Goal: Check status: Check status

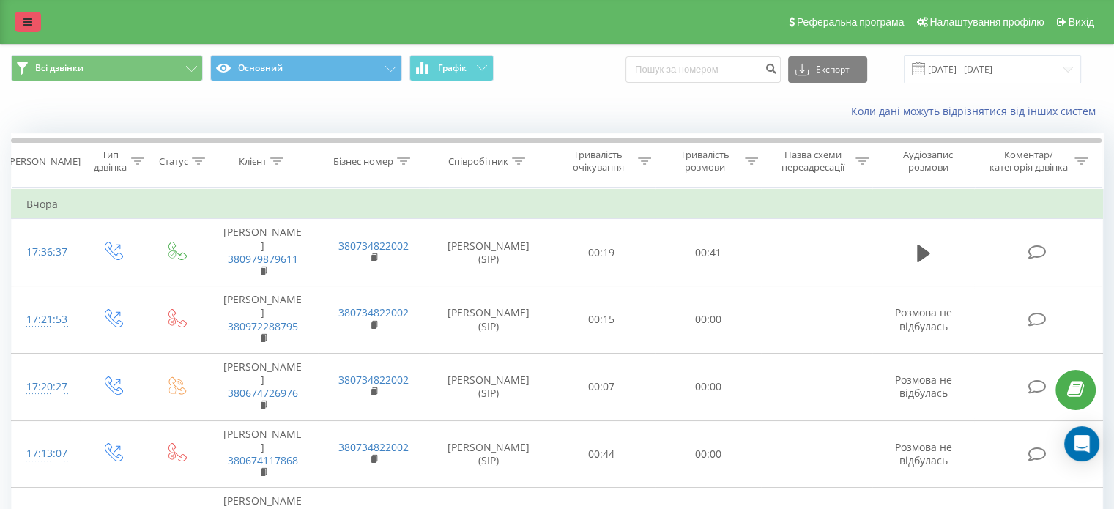
click at [28, 27] on icon at bounding box center [27, 22] width 9 height 10
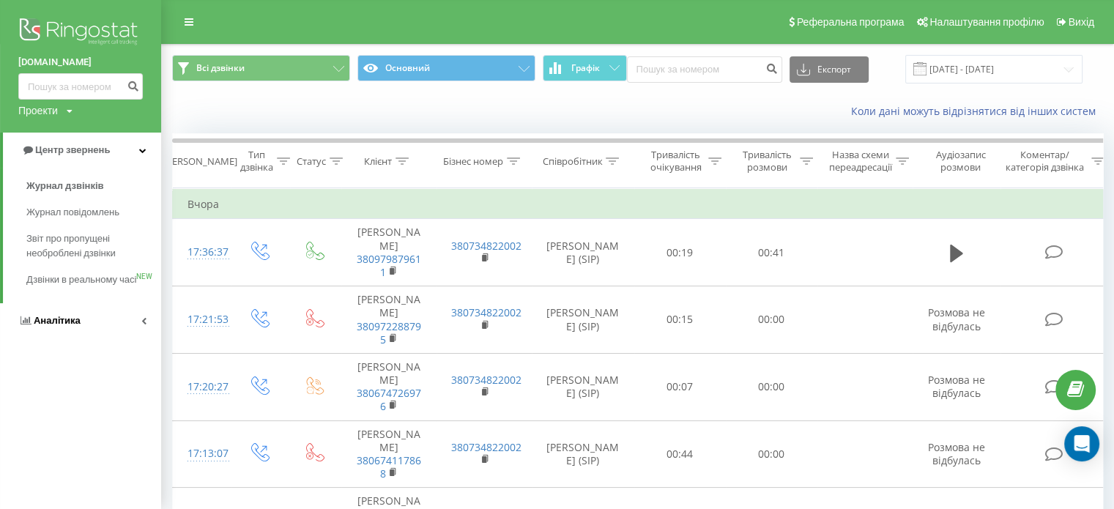
click at [146, 331] on link "Аналiтика" at bounding box center [80, 320] width 161 height 35
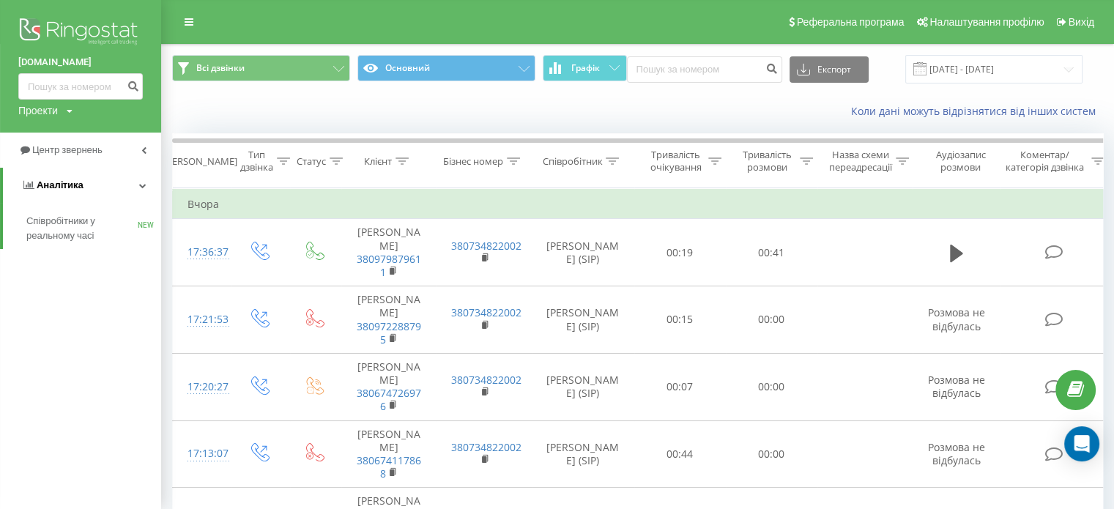
click at [149, 184] on link "Аналiтика" at bounding box center [82, 185] width 158 height 35
click at [142, 155] on link "Центр звернень" at bounding box center [80, 150] width 161 height 35
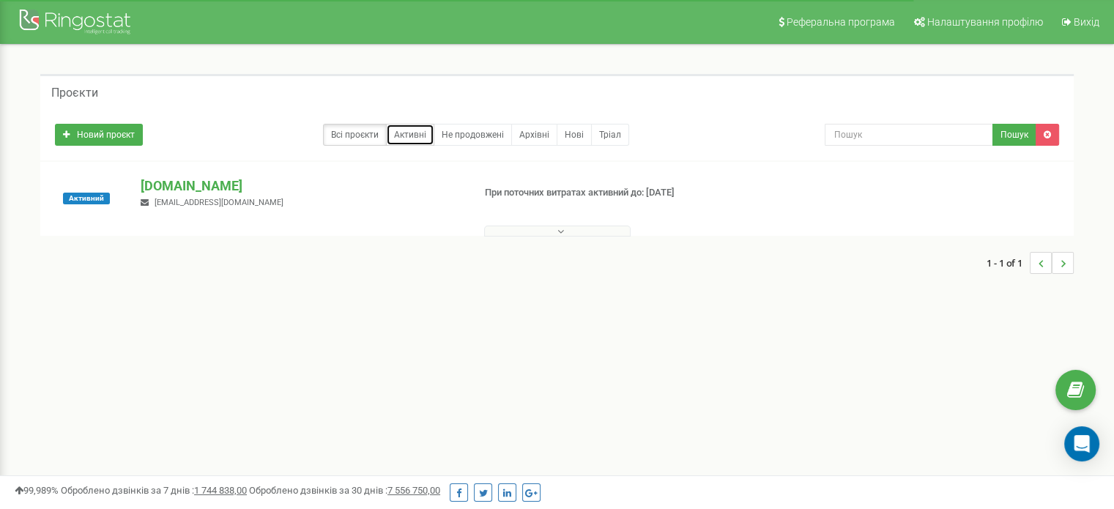
click at [413, 138] on link "Активні" at bounding box center [410, 135] width 48 height 22
click at [521, 229] on button at bounding box center [557, 231] width 146 height 11
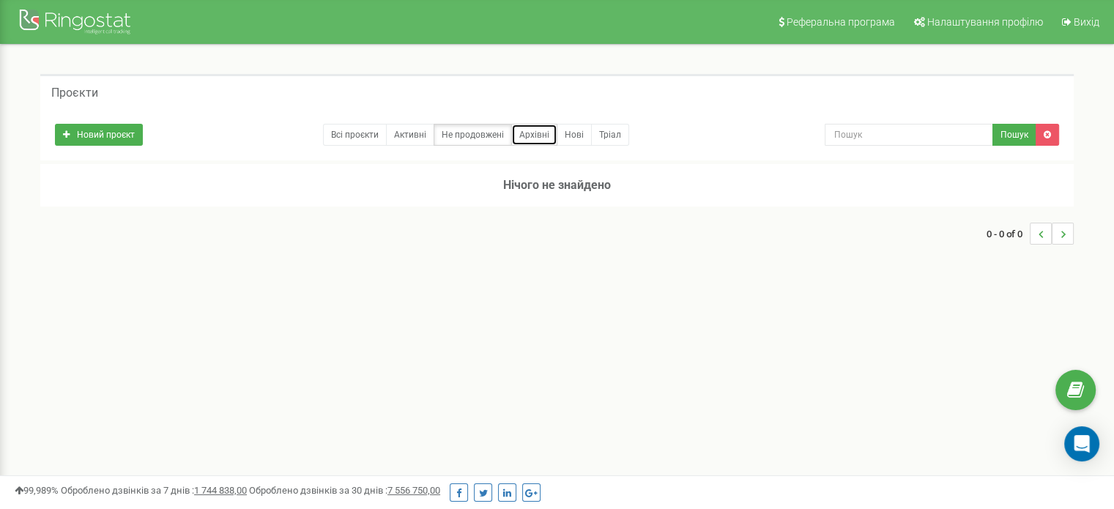
click at [543, 134] on link "Архівні" at bounding box center [534, 135] width 46 height 22
click at [334, 133] on link "Всі проєкти" at bounding box center [355, 135] width 64 height 22
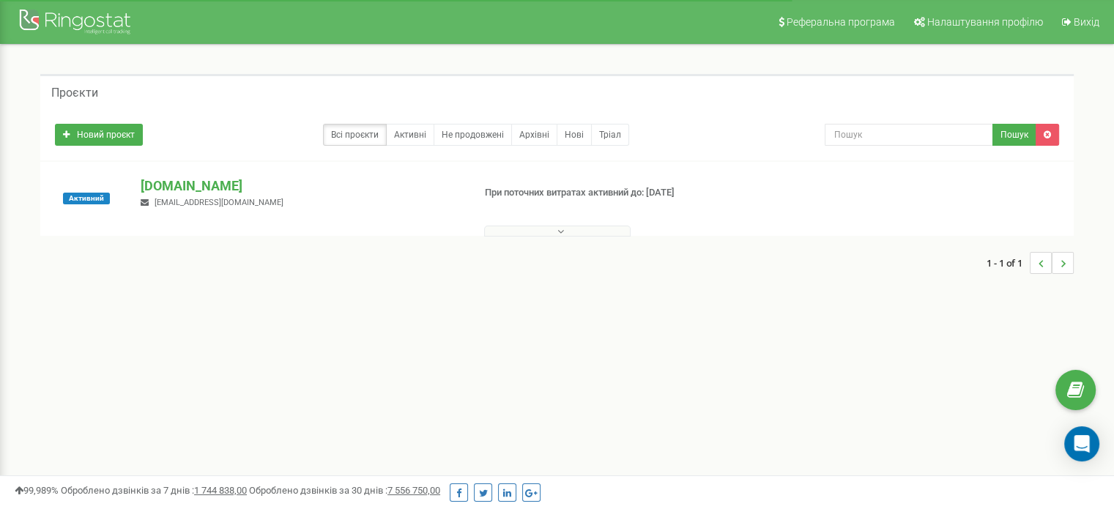
click at [211, 186] on p "[DOMAIN_NAME]" at bounding box center [301, 185] width 320 height 19
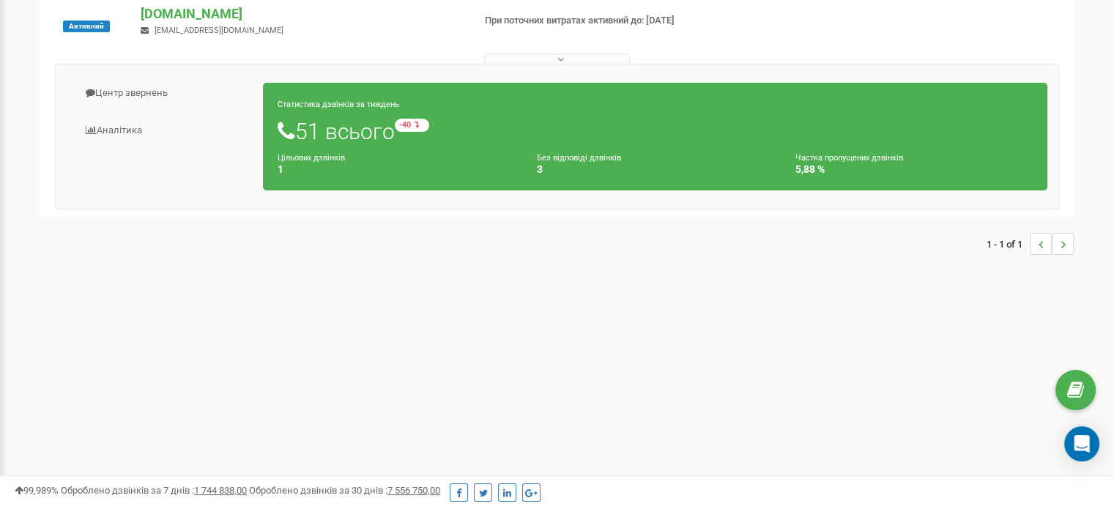
scroll to position [73, 0]
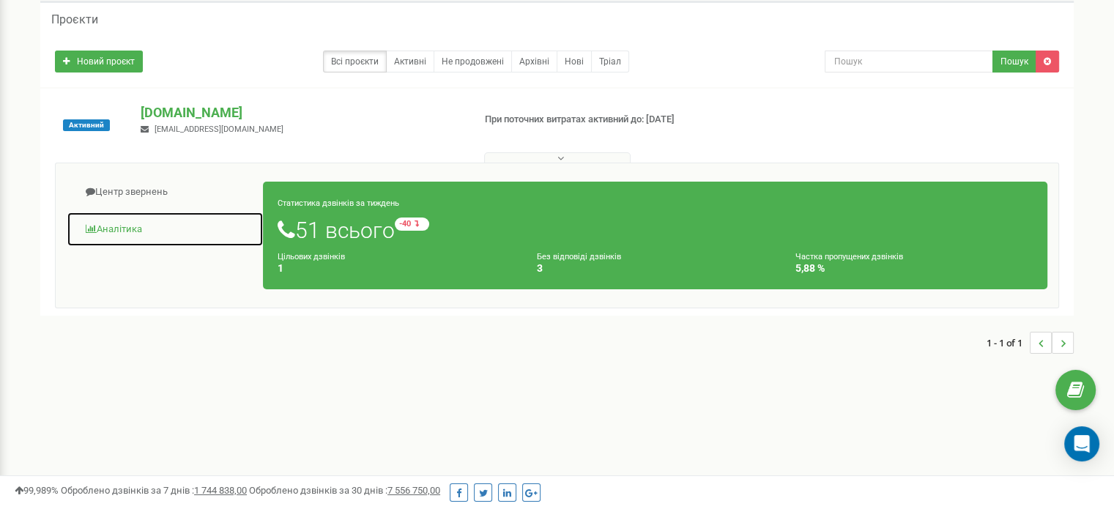
click at [155, 225] on link "Аналiтика" at bounding box center [165, 230] width 197 height 36
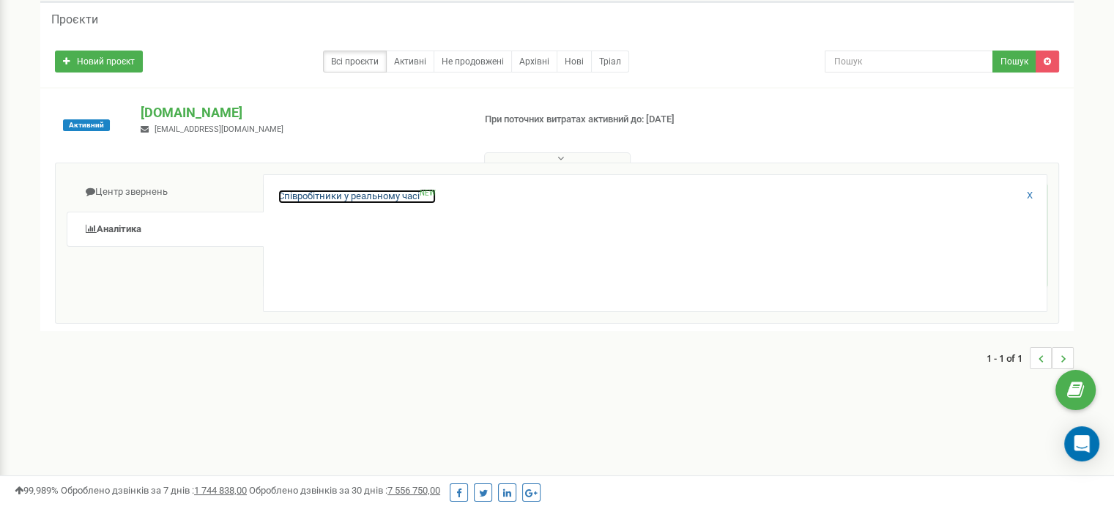
click at [326, 196] on link "Співробітники у реальному часі NEW" at bounding box center [356, 197] width 157 height 14
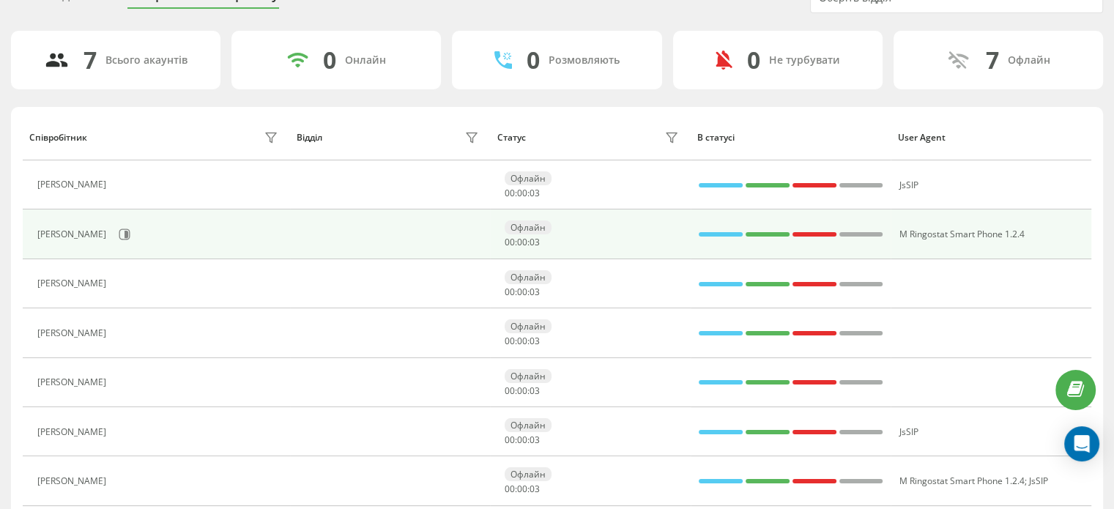
scroll to position [73, 0]
click at [119, 237] on icon at bounding box center [125, 234] width 12 height 12
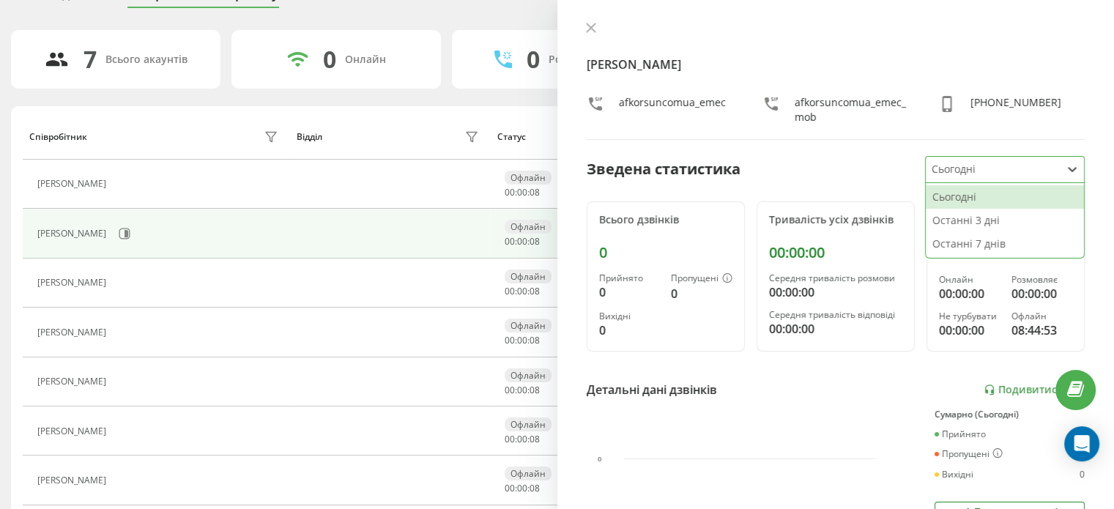
click at [999, 161] on div at bounding box center [994, 169] width 124 height 17
click at [981, 218] on div "Останні 3 дні" at bounding box center [1005, 220] width 158 height 23
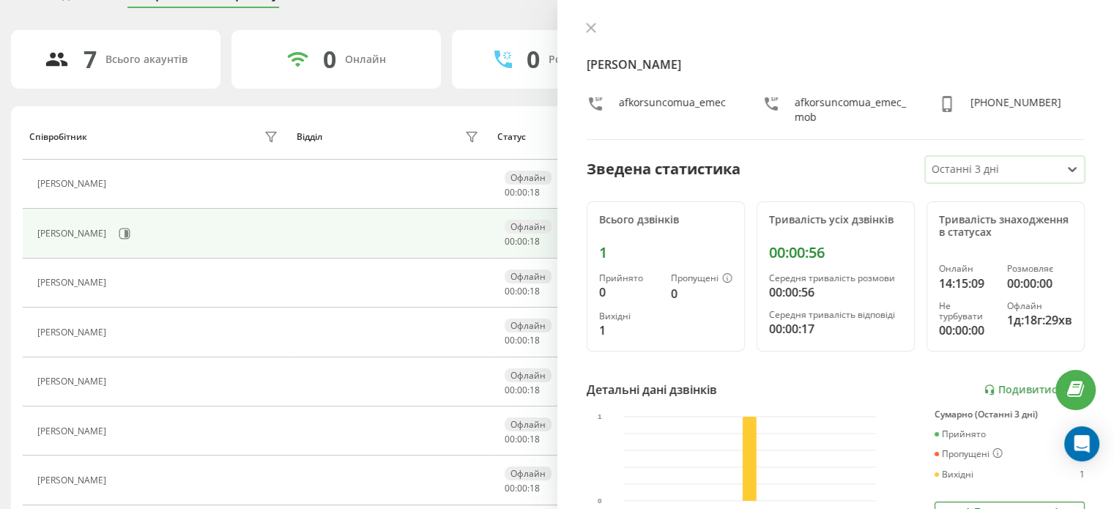
click at [1022, 171] on div at bounding box center [994, 169] width 124 height 17
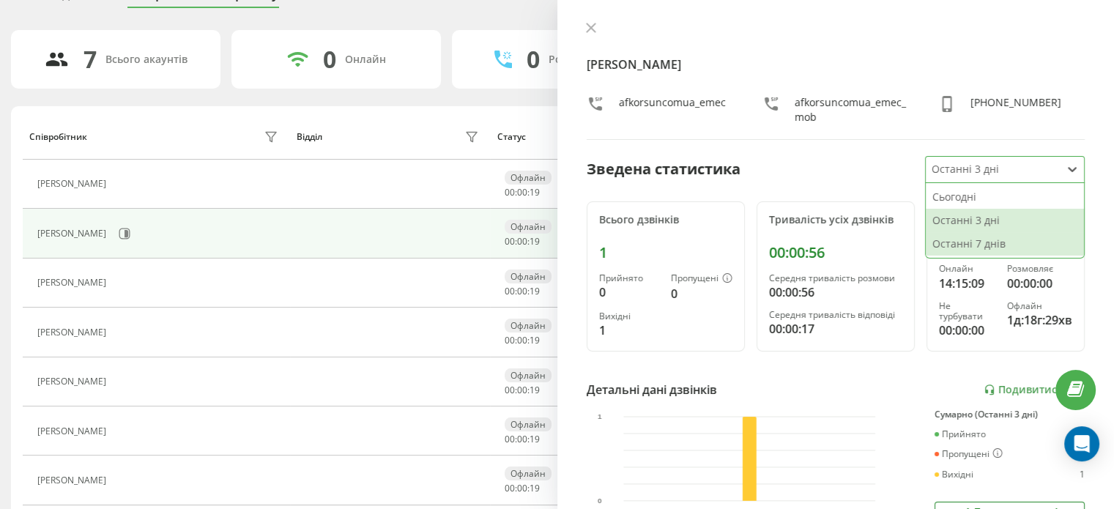
click at [987, 243] on div "Останні 7 днів" at bounding box center [1005, 243] width 158 height 23
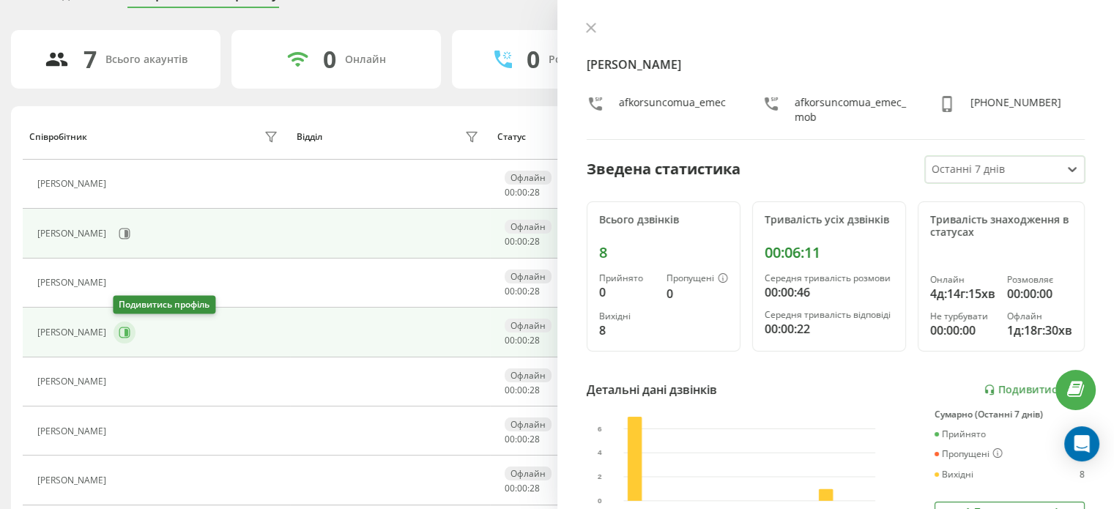
click at [124, 330] on icon at bounding box center [125, 333] width 12 height 12
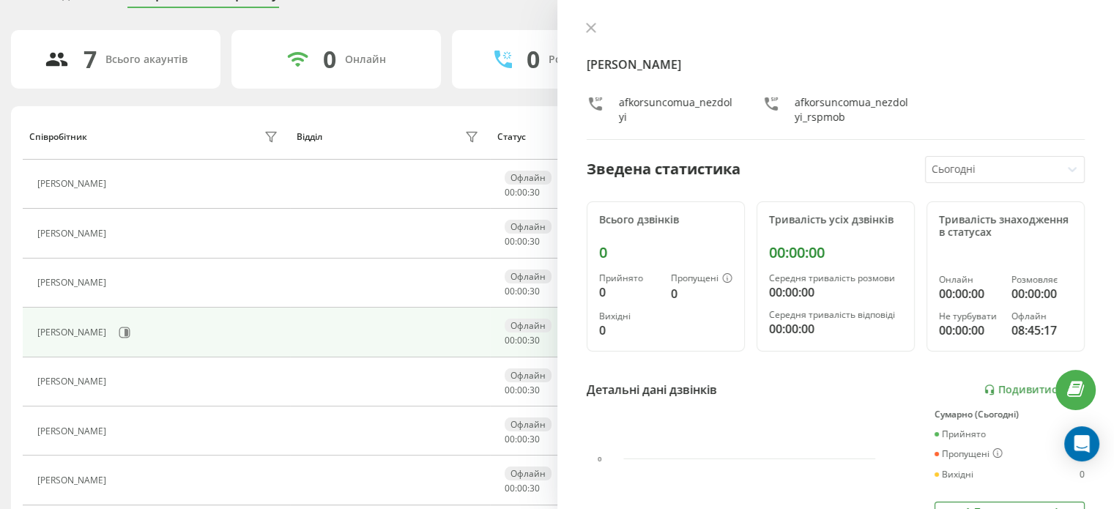
click at [1017, 165] on div at bounding box center [994, 169] width 124 height 17
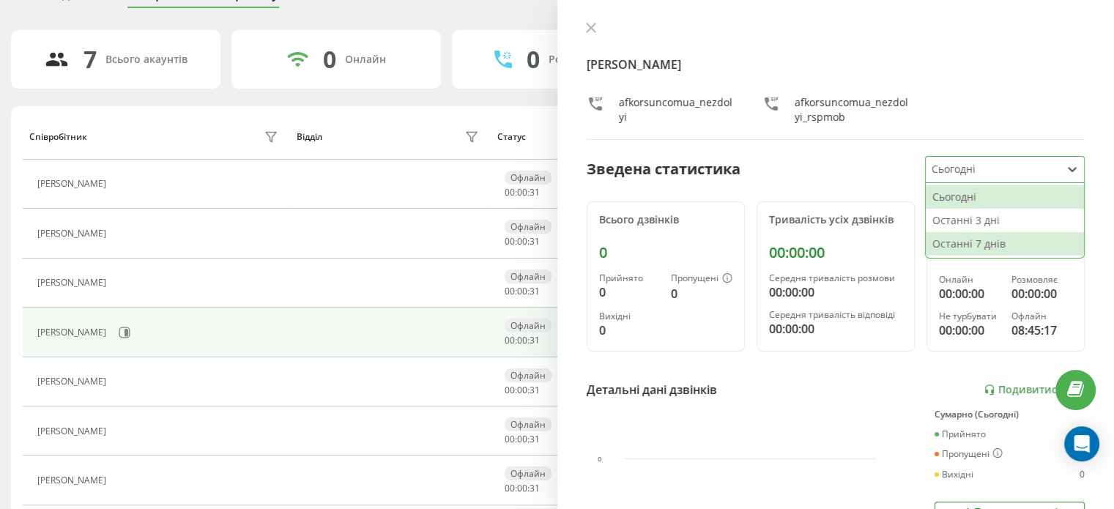
click at [985, 239] on div "Останні 7 днів" at bounding box center [1005, 243] width 158 height 23
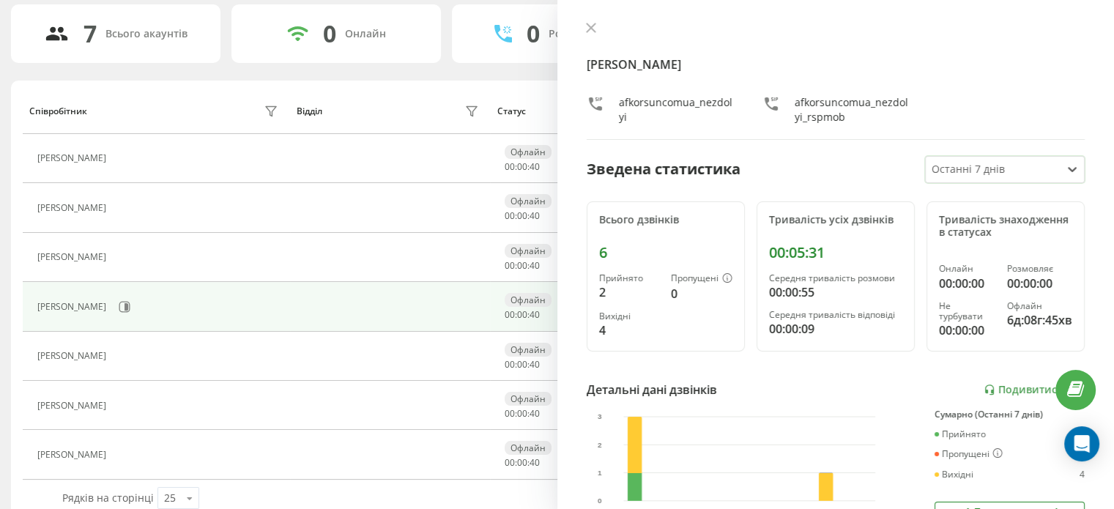
scroll to position [122, 0]
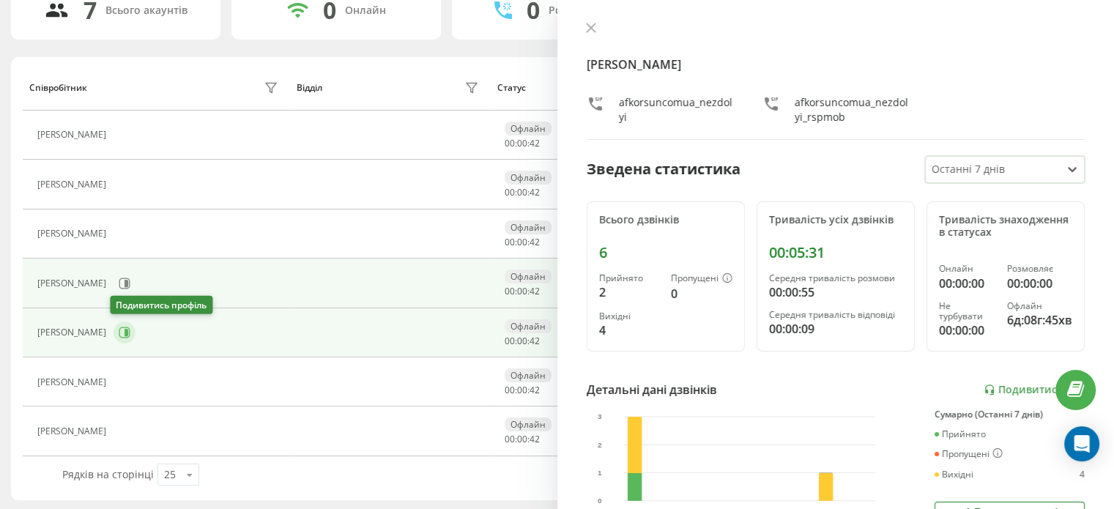
click at [124, 335] on icon at bounding box center [124, 332] width 11 height 11
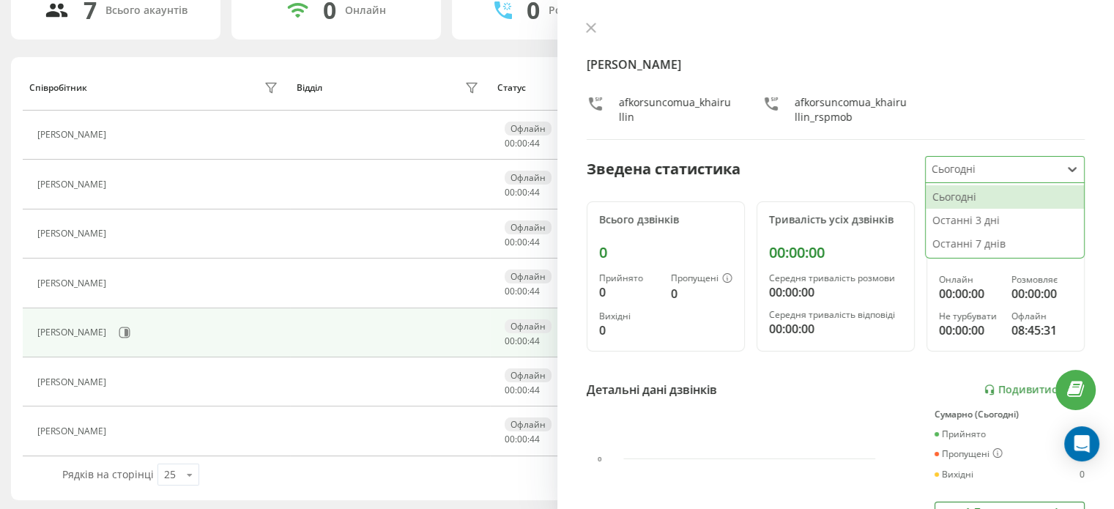
click at [1017, 163] on div at bounding box center [994, 169] width 124 height 17
click at [969, 246] on div "Останні 7 днів" at bounding box center [1005, 243] width 158 height 23
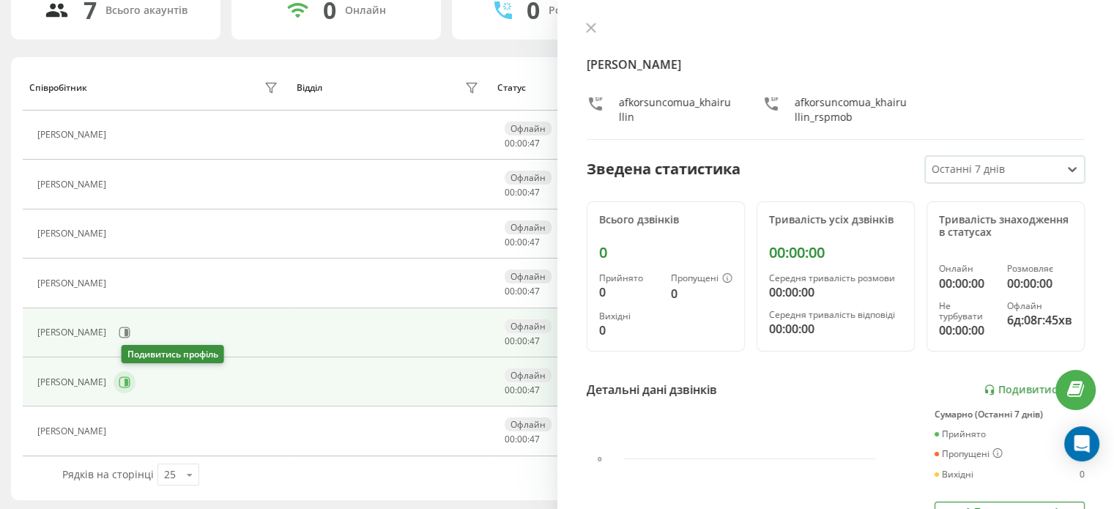
click at [130, 379] on icon at bounding box center [125, 382] width 12 height 12
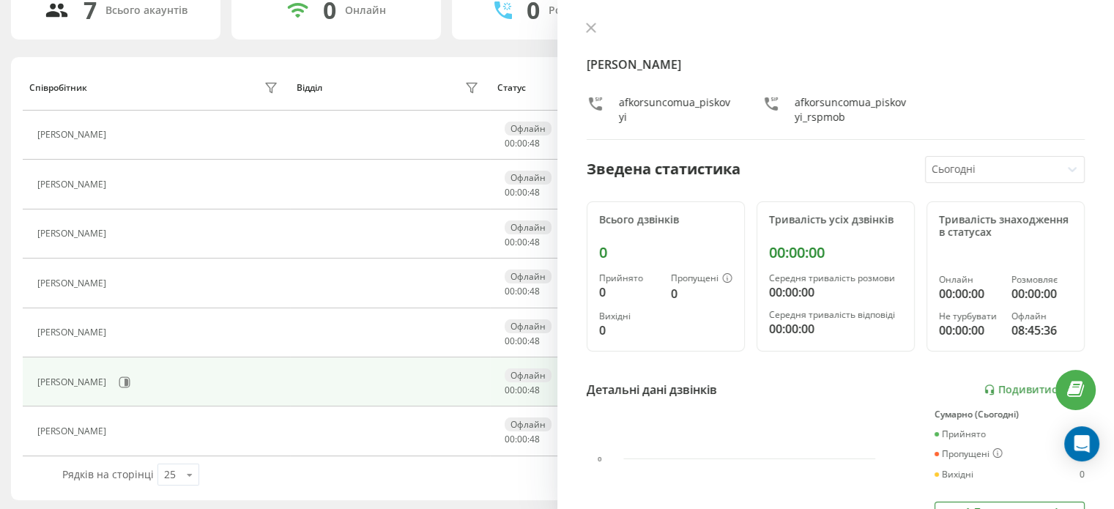
click at [1065, 168] on icon at bounding box center [1072, 169] width 15 height 15
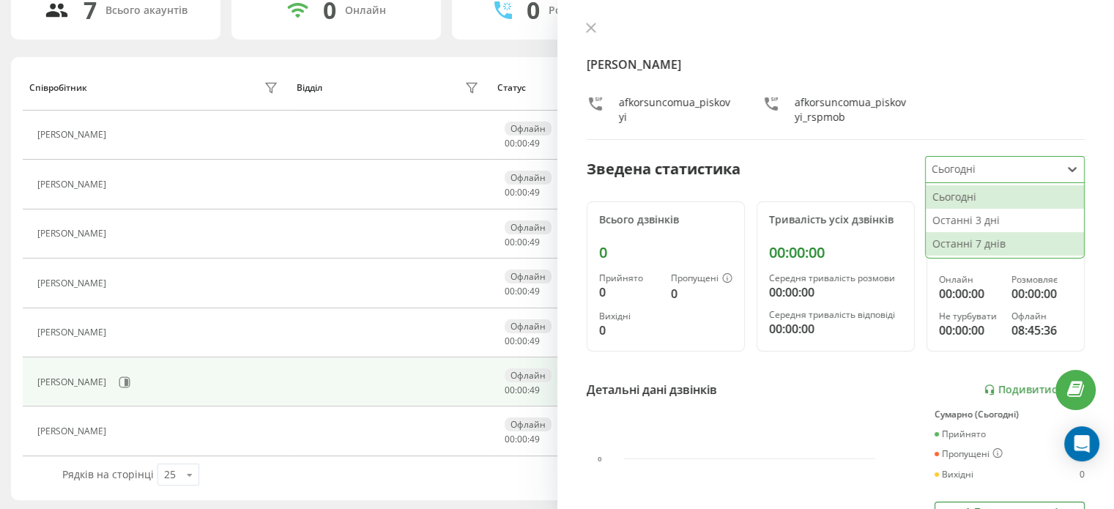
click at [989, 242] on div "Останні 7 днів" at bounding box center [1005, 243] width 158 height 23
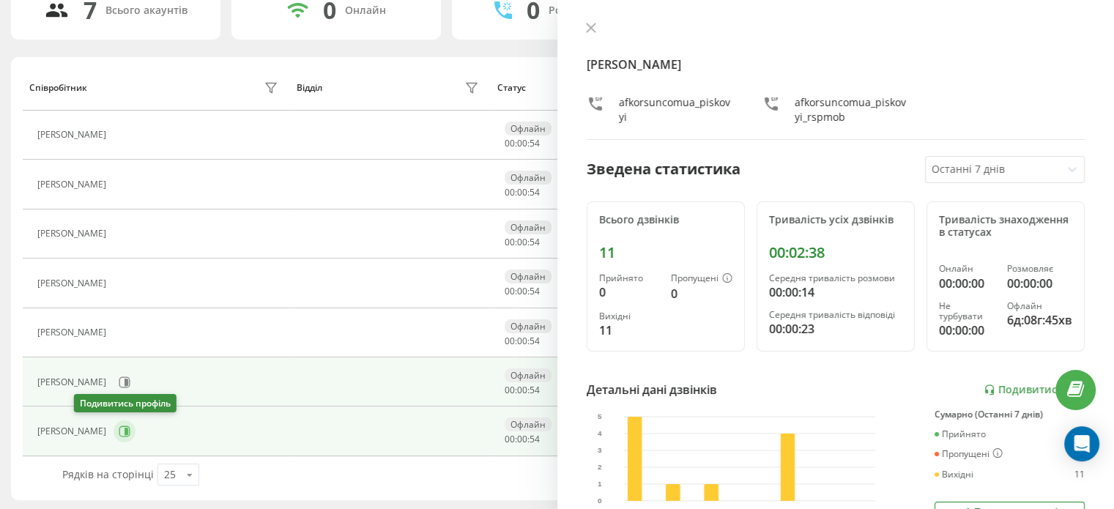
click at [124, 433] on icon at bounding box center [126, 431] width 4 height 7
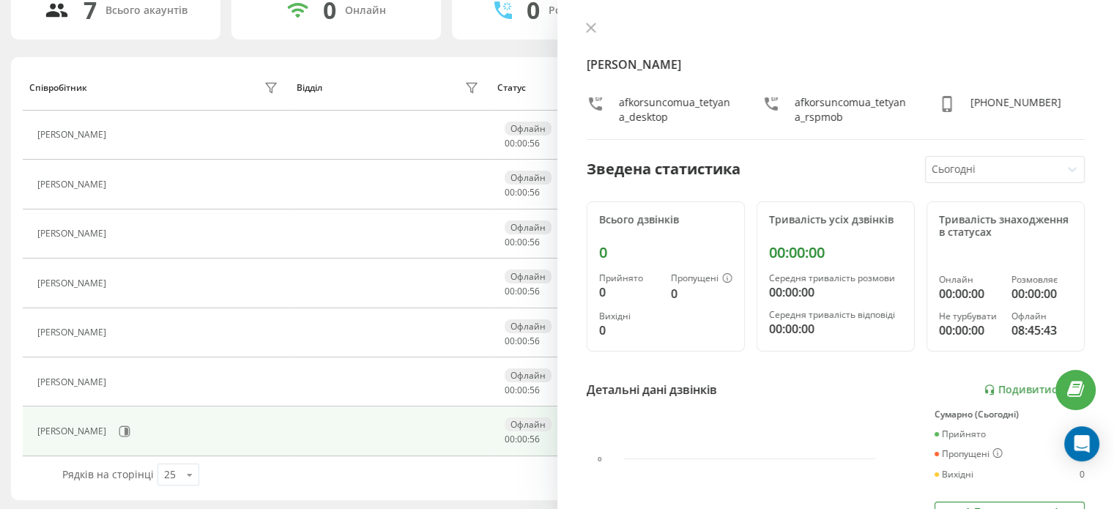
click at [1046, 169] on div "Сьогодні" at bounding box center [993, 170] width 135 height 26
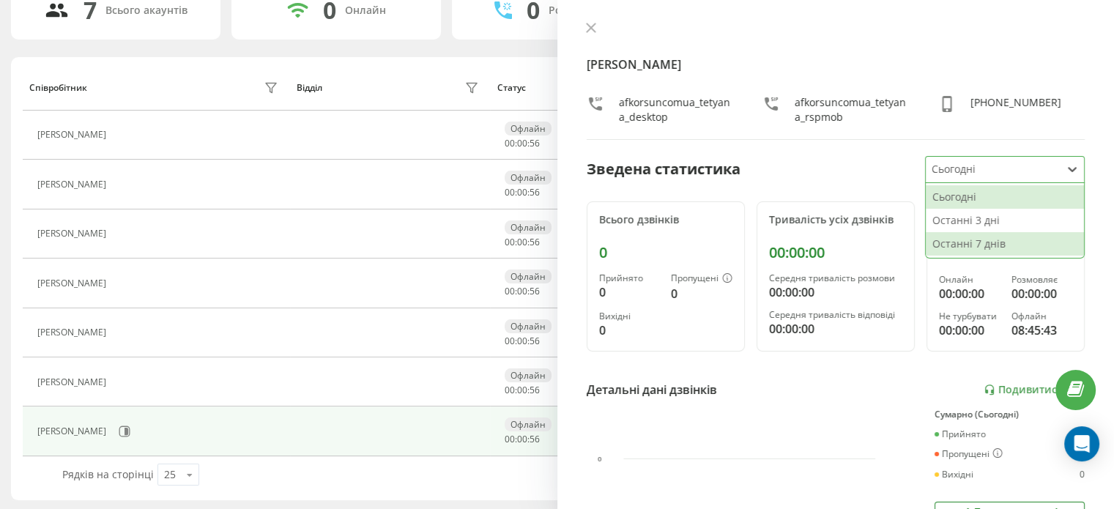
click at [965, 246] on div "Останні 7 днів" at bounding box center [1005, 243] width 158 height 23
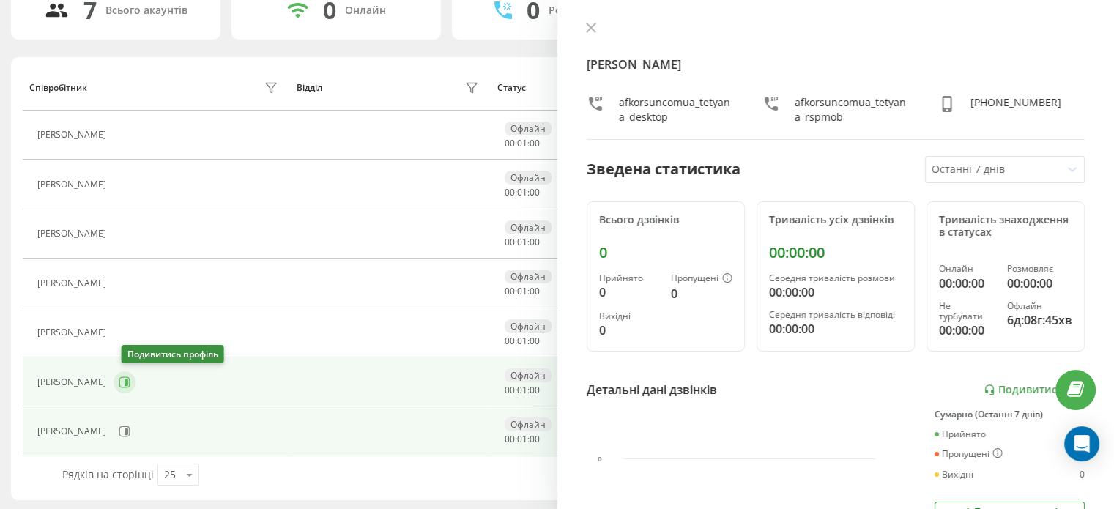
click at [128, 382] on icon at bounding box center [126, 382] width 4 height 7
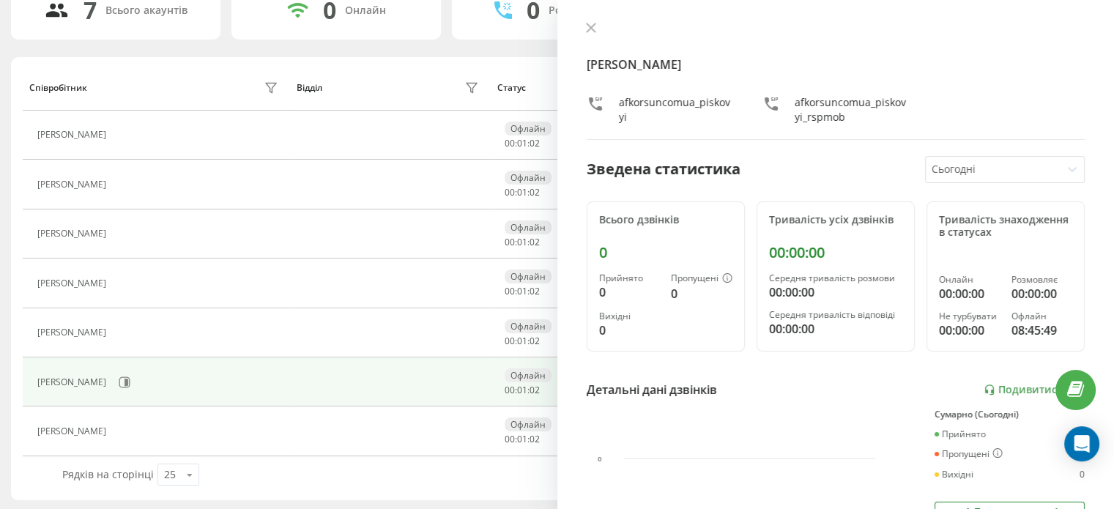
click at [1053, 182] on div "[PERSON_NAME] afkorsuncomua_piskovyi afkorsuncomua_piskovyi_rspmob Зведена стат…" at bounding box center [835, 254] width 557 height 509
click at [1043, 171] on div at bounding box center [994, 169] width 124 height 17
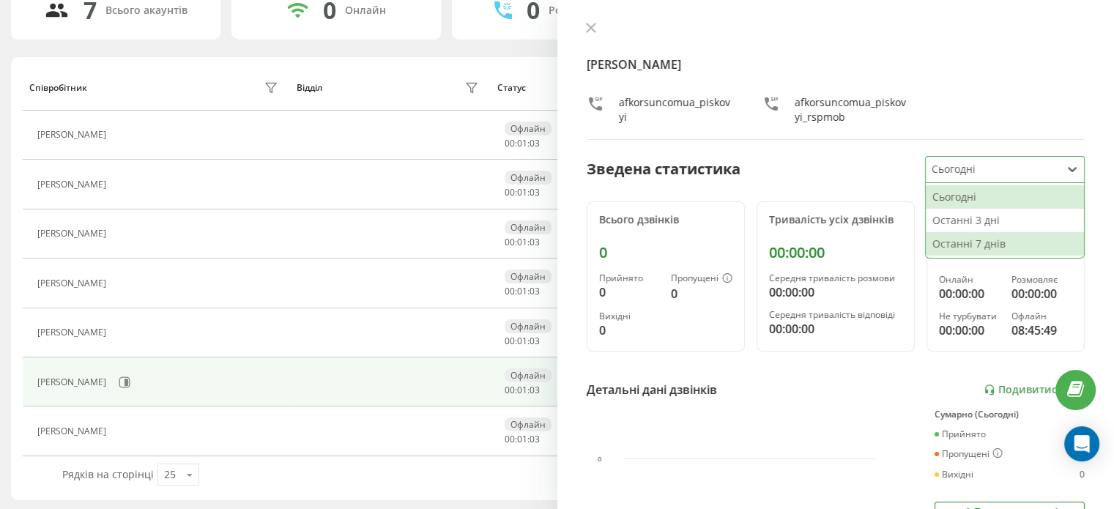
click at [955, 245] on div "Останні 7 днів" at bounding box center [1005, 243] width 158 height 23
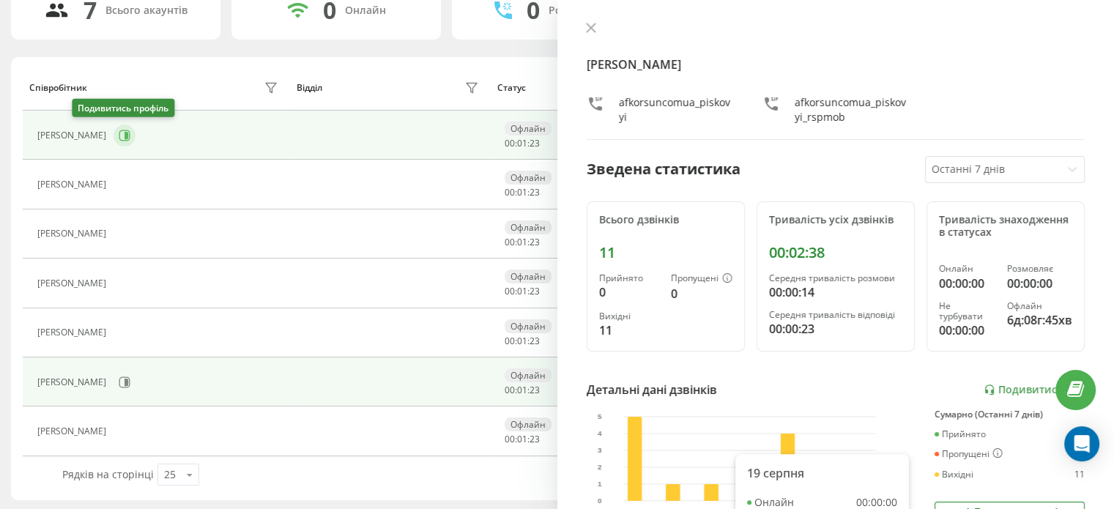
click at [119, 134] on icon at bounding box center [125, 136] width 12 height 12
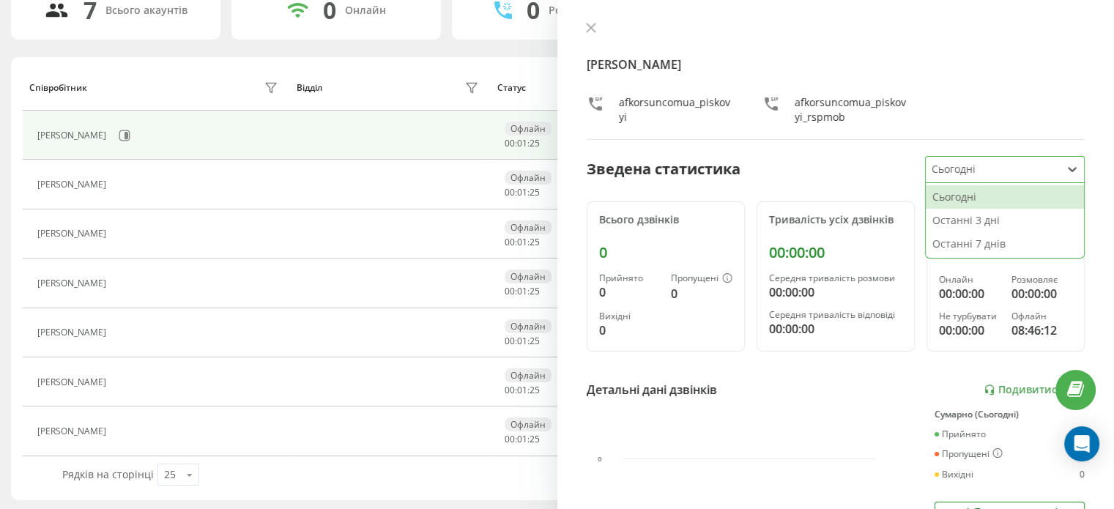
click at [1024, 167] on div at bounding box center [994, 169] width 124 height 17
click at [981, 244] on div "Останні 7 днів" at bounding box center [1005, 243] width 158 height 23
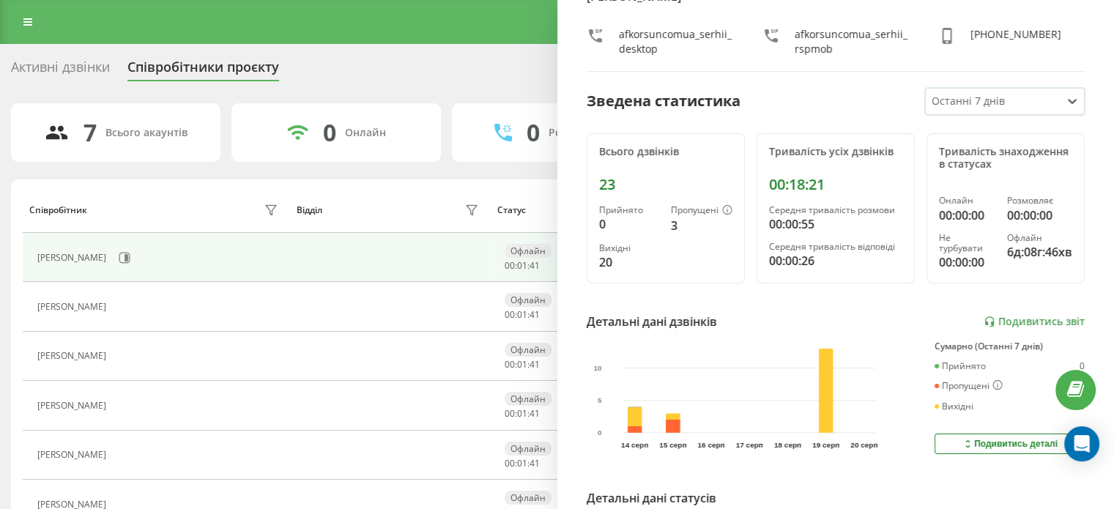
scroll to position [220, 0]
